Goal: Information Seeking & Learning: Learn about a topic

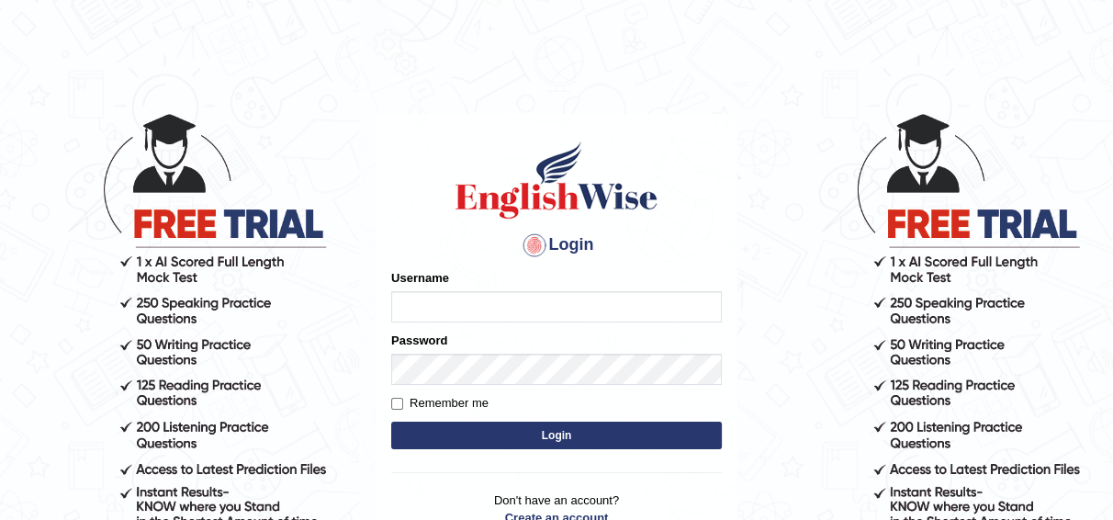
type input "joyce2024"
click at [555, 437] on button "Login" at bounding box center [556, 436] width 331 height 28
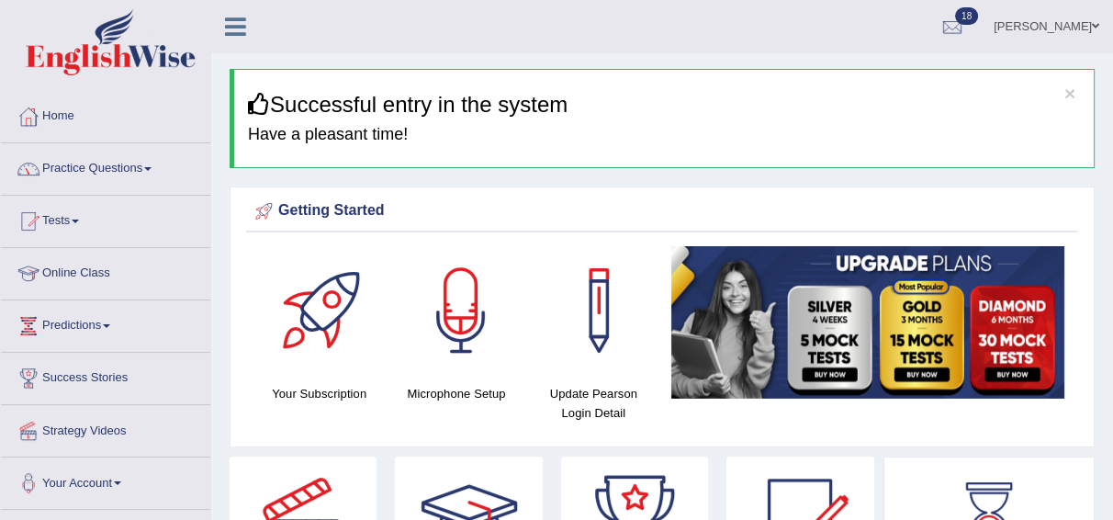
click at [148, 171] on link "Practice Questions" at bounding box center [105, 166] width 209 height 46
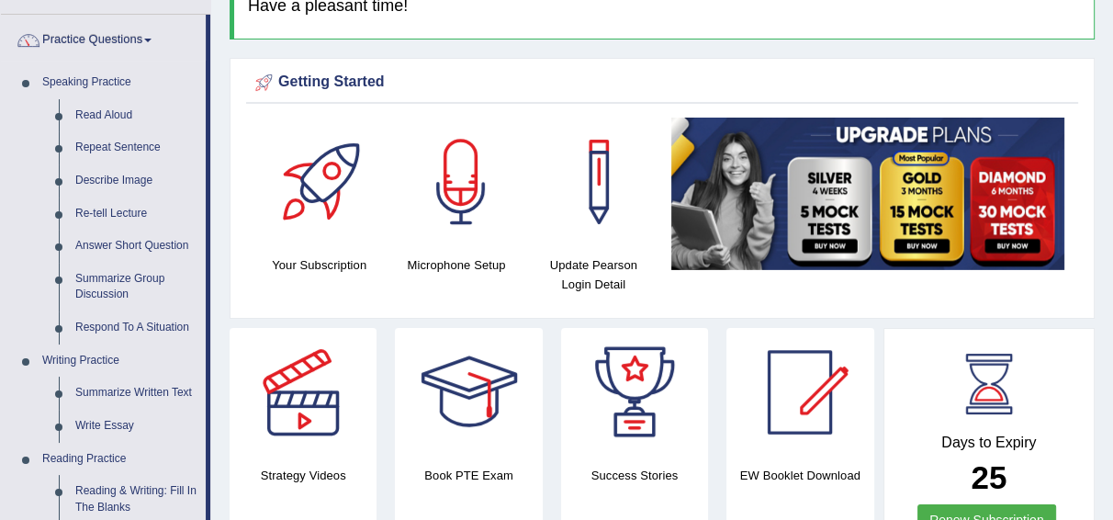
scroll to position [1038, 0]
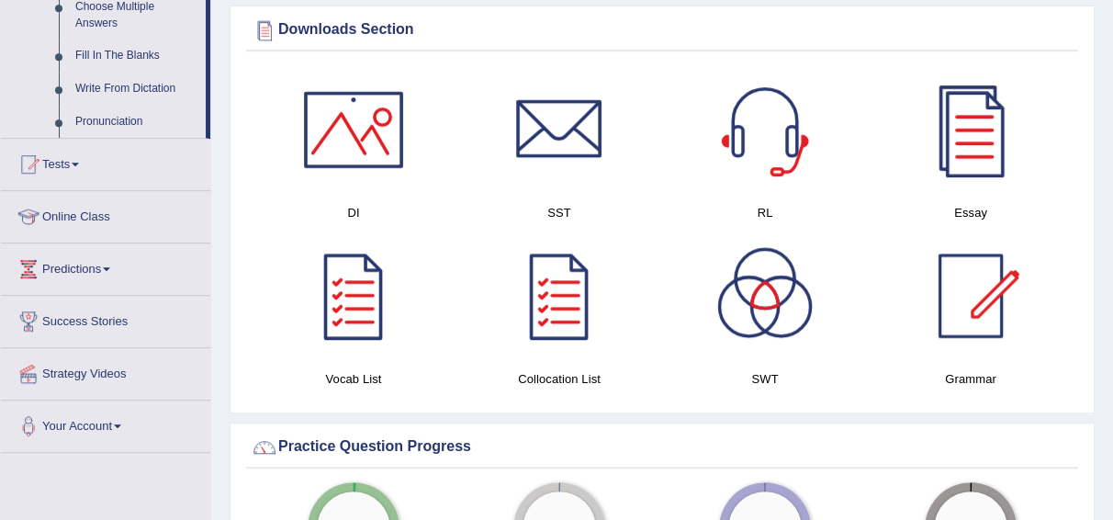
click at [148, 171] on link "Tests" at bounding box center [105, 162] width 209 height 46
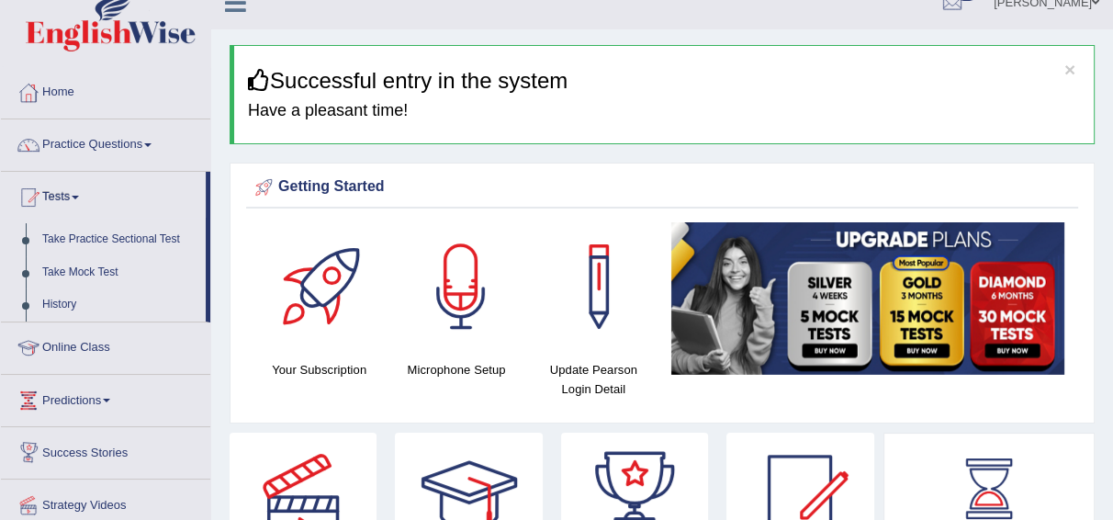
scroll to position [25, 0]
